Goal: Task Accomplishment & Management: Complete application form

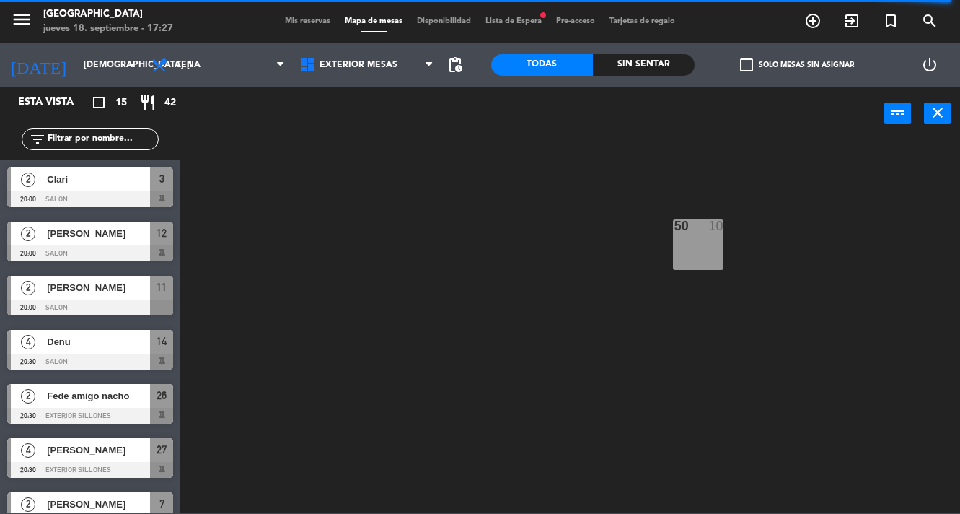
click at [296, 20] on span "Mis reservas" at bounding box center [308, 21] width 60 height 8
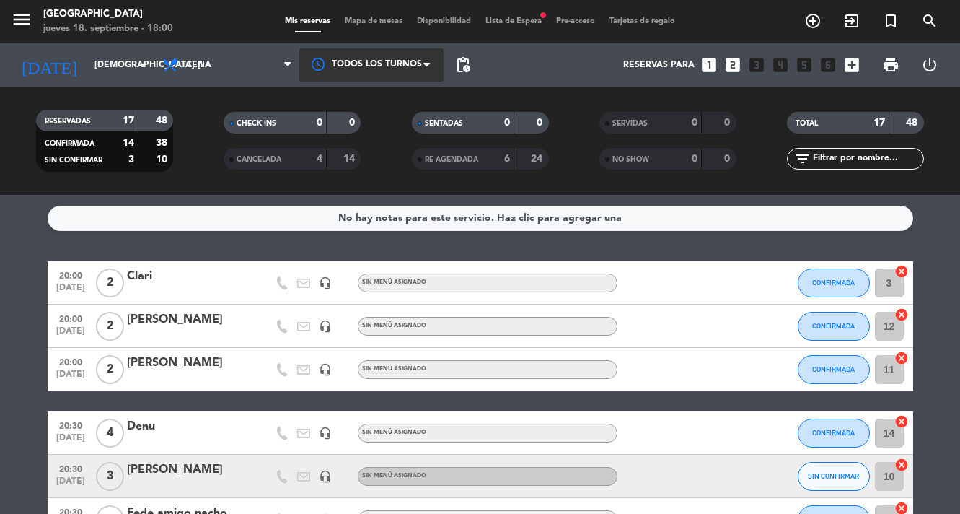
click at [333, 70] on div at bounding box center [371, 64] width 144 height 32
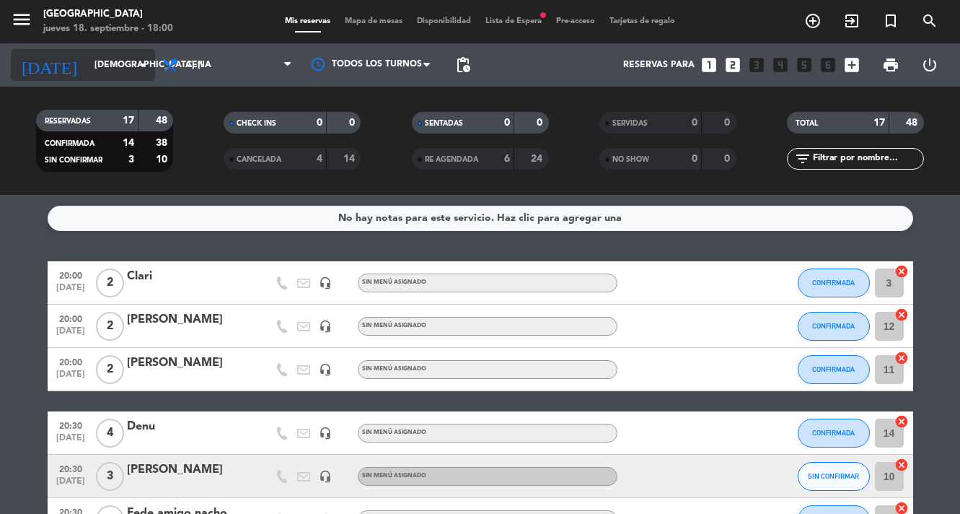
click at [138, 69] on icon "arrow_drop_down" at bounding box center [142, 64] width 17 height 17
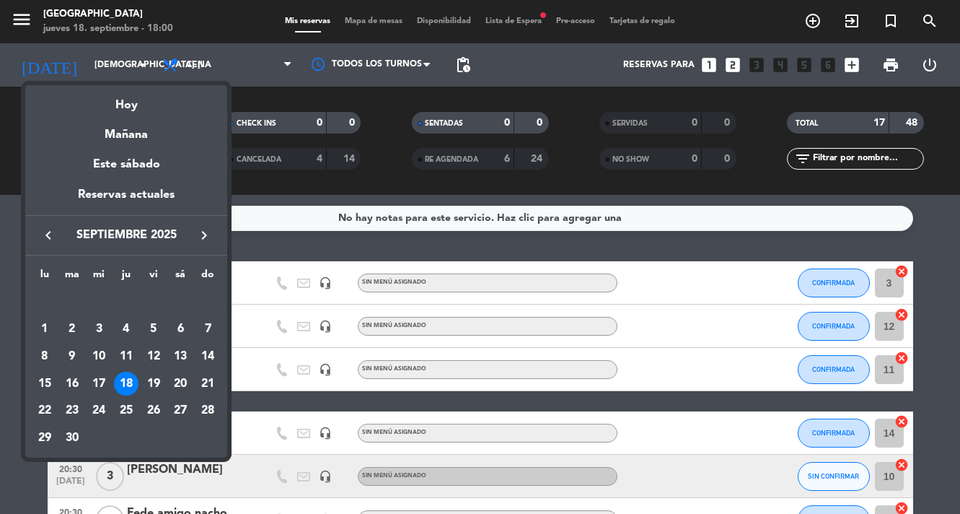
click at [125, 381] on div "18" at bounding box center [126, 383] width 25 height 25
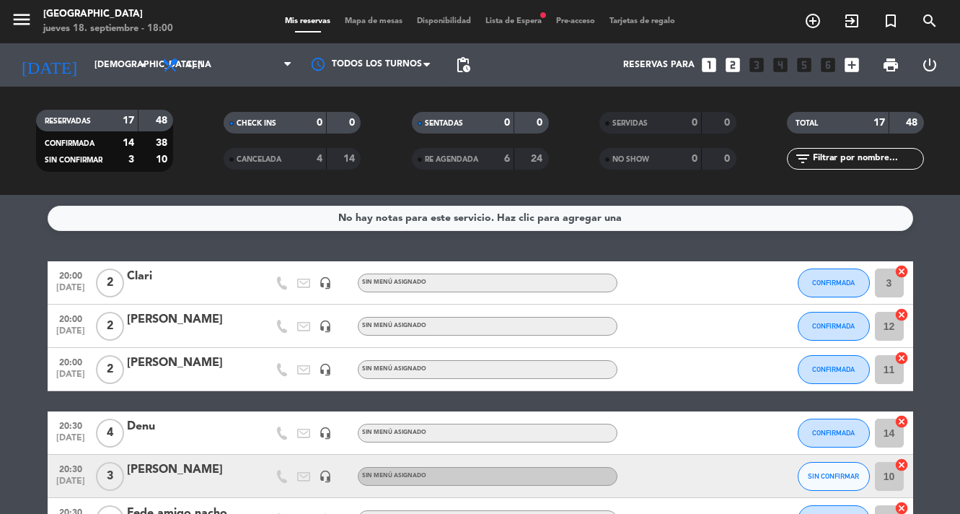
click at [369, 17] on span "Mapa de mesas" at bounding box center [374, 21] width 72 height 8
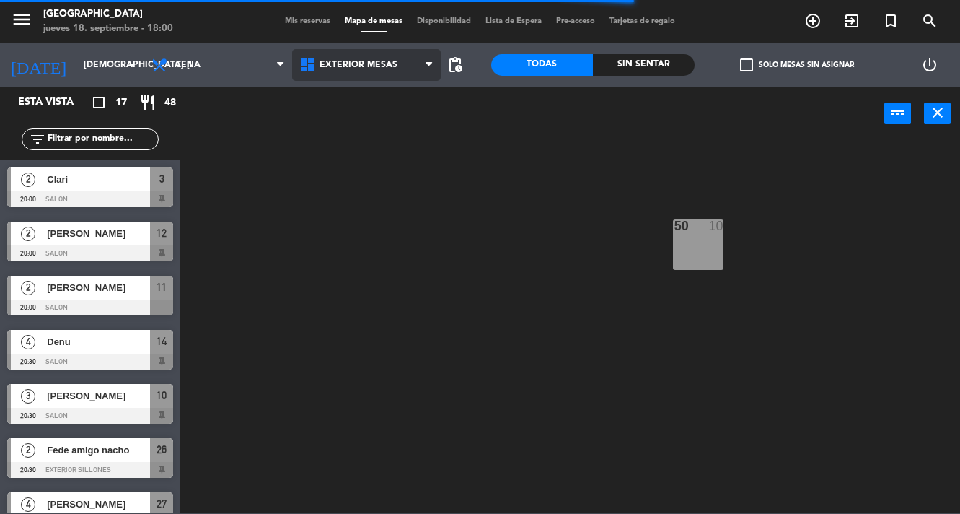
click at [366, 67] on span "Exterior Mesas" at bounding box center [359, 65] width 78 height 10
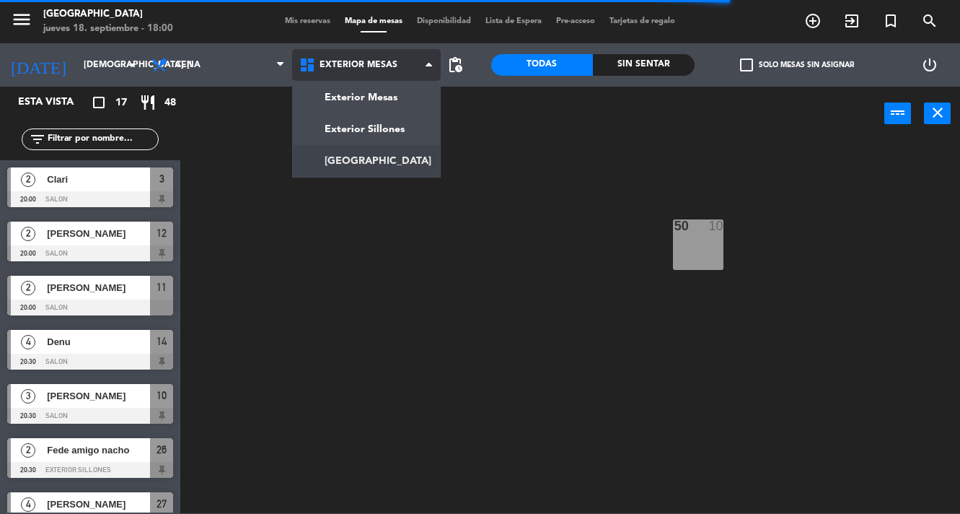
click at [360, 164] on ng-component "menu Pampa Café jueves 18. septiembre - 18:00 Mis reservas Mapa de mesas Dispon…" at bounding box center [480, 256] width 960 height 513
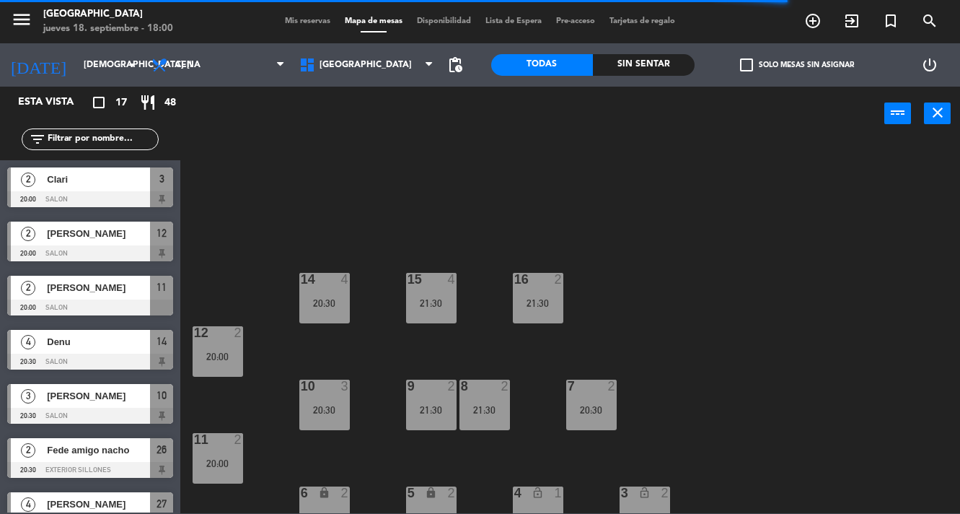
scroll to position [23, 0]
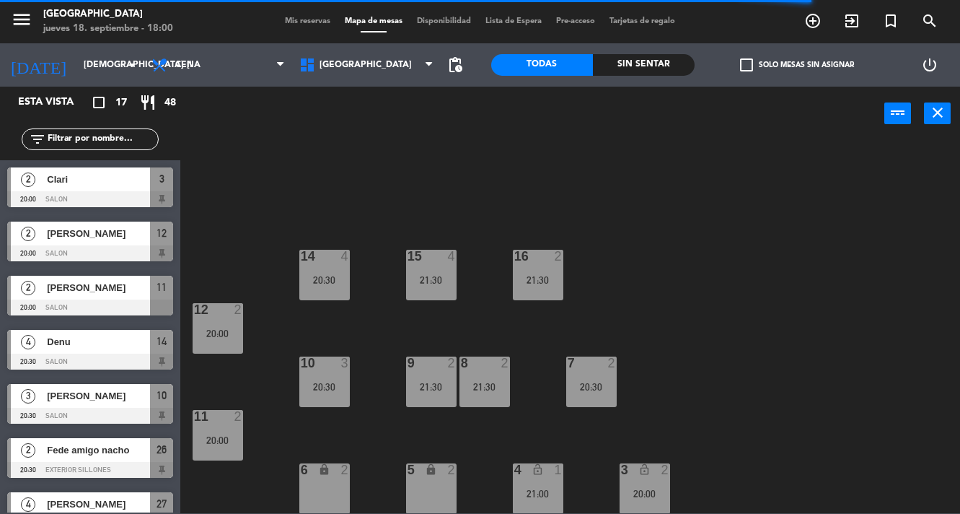
click at [436, 494] on div "5 lock 2" at bounding box center [431, 488] width 50 height 50
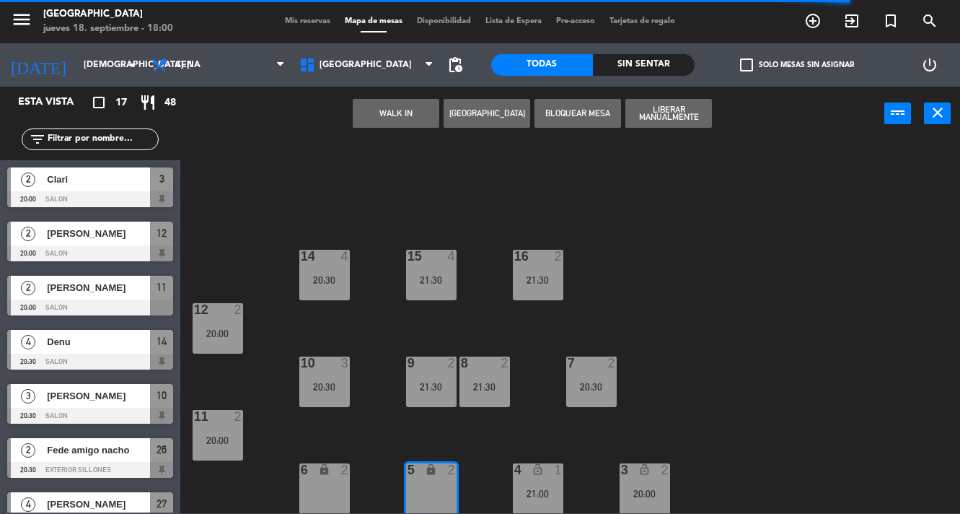
click at [513, 115] on button "[GEOGRAPHIC_DATA]" at bounding box center [487, 113] width 87 height 29
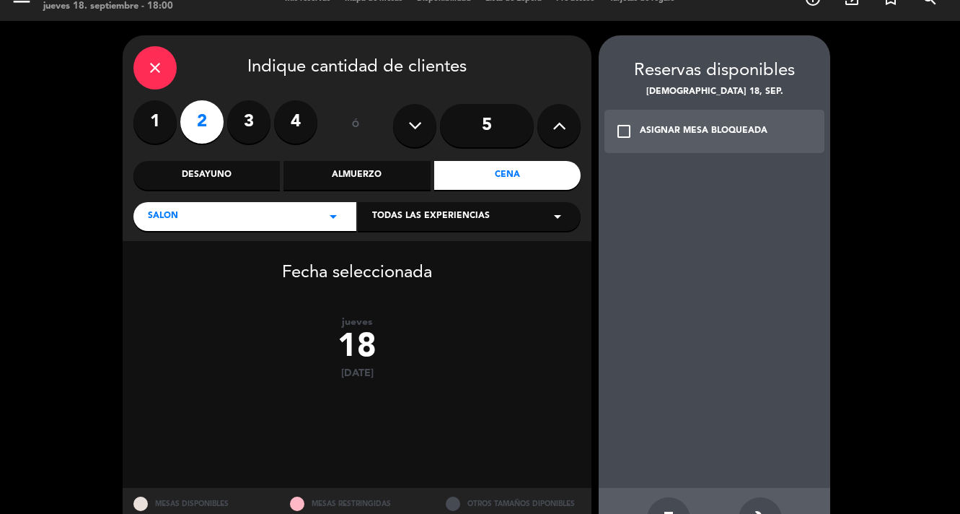
scroll to position [23, 0]
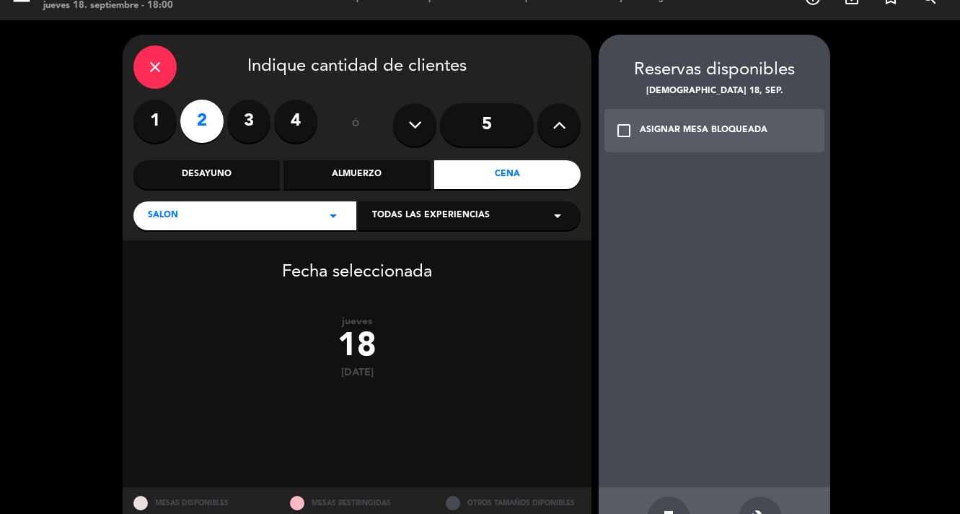
click at [206, 127] on label "2" at bounding box center [201, 121] width 43 height 43
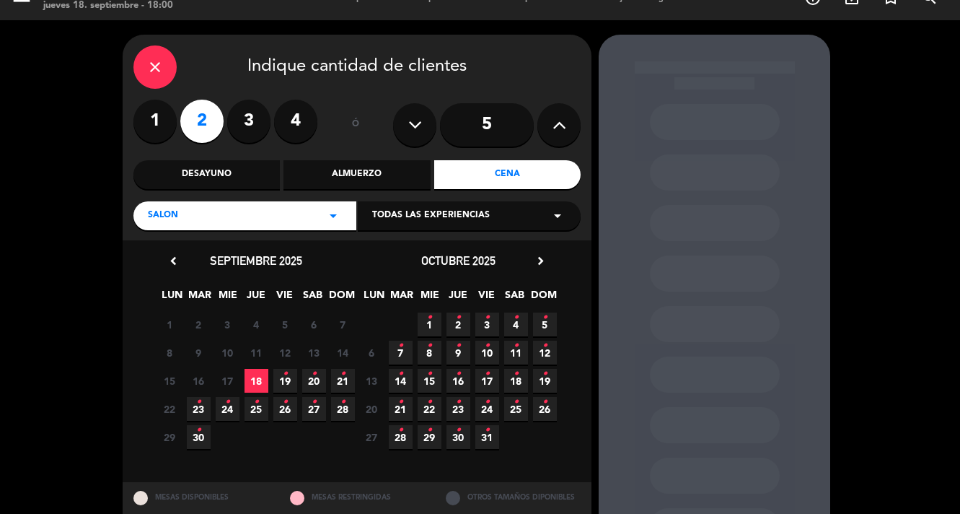
click at [252, 375] on span "18" at bounding box center [257, 381] width 24 height 24
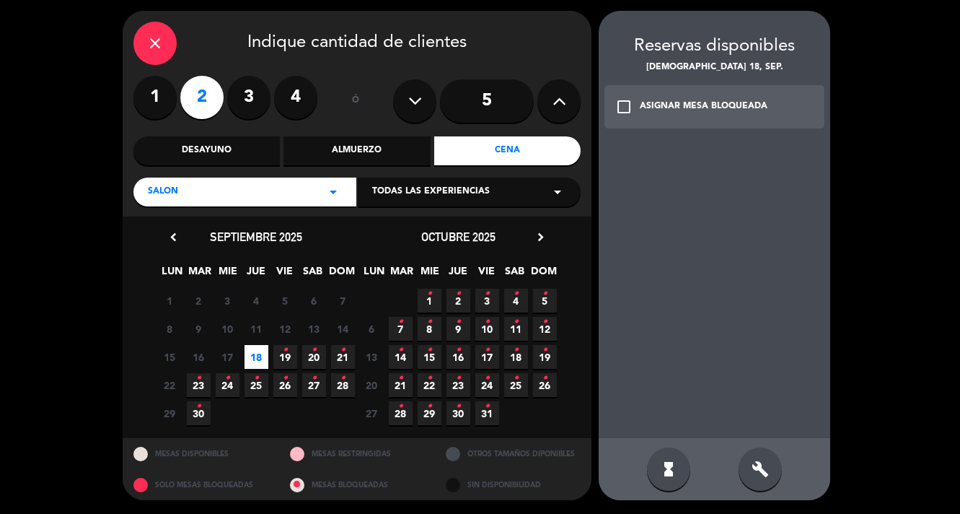
click at [738, 115] on div "check_box_outline_blank ASIGNAR MESA BLOQUEADA" at bounding box center [714, 106] width 220 height 43
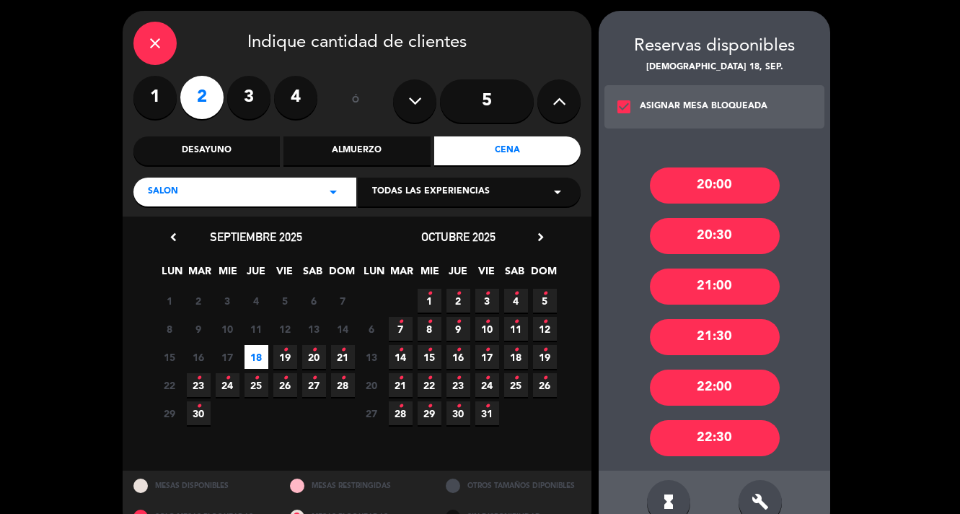
click at [748, 231] on div "20:30" at bounding box center [715, 236] width 130 height 36
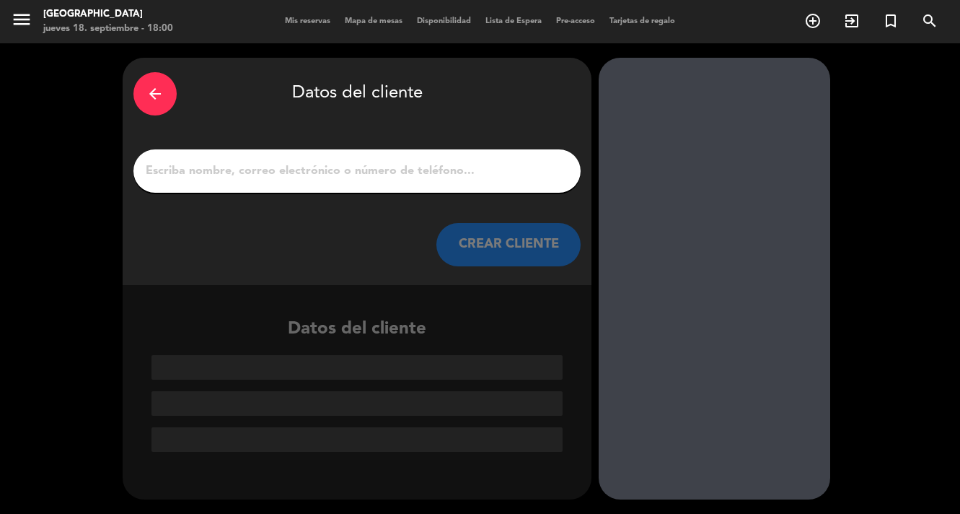
scroll to position [0, 0]
click at [437, 167] on input "1" at bounding box center [357, 171] width 426 height 20
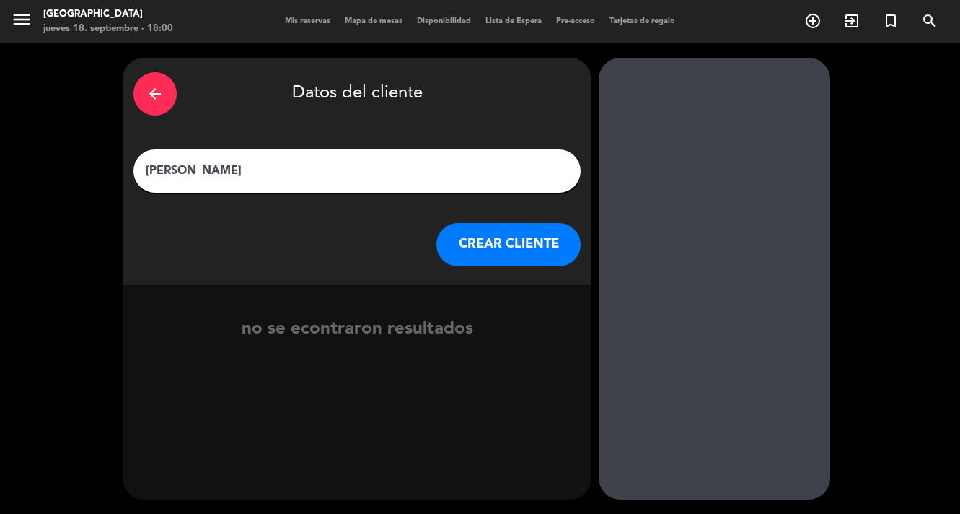
type input "[PERSON_NAME]"
click at [501, 245] on button "CREAR CLIENTE" at bounding box center [508, 244] width 144 height 43
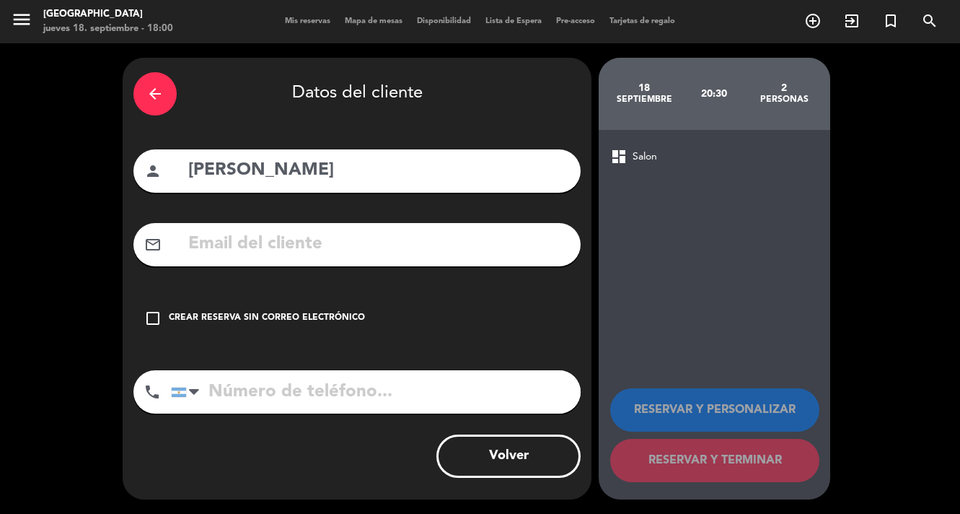
click at [154, 321] on icon "check_box_outline_blank" at bounding box center [152, 317] width 17 height 17
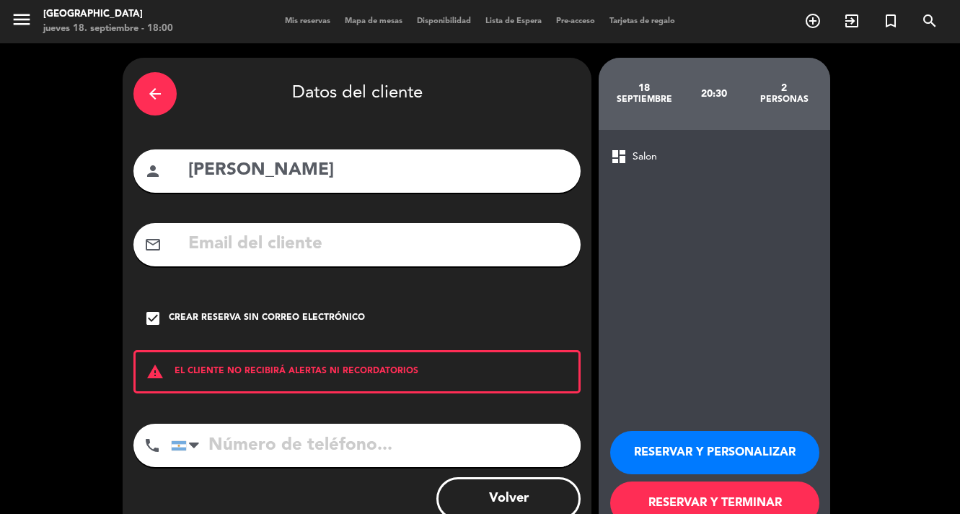
click at [722, 499] on button "RESERVAR Y TERMINAR" at bounding box center [714, 502] width 209 height 43
